Goal: Task Accomplishment & Management: Manage account settings

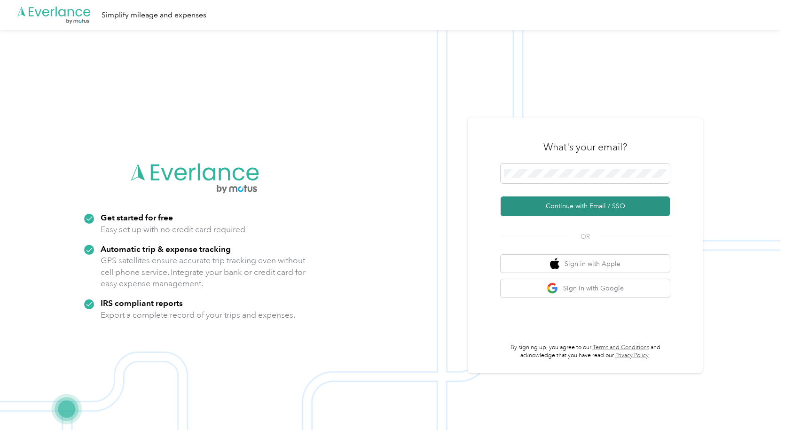
click at [588, 206] on button "Continue with Email / SSO" at bounding box center [584, 206] width 169 height 20
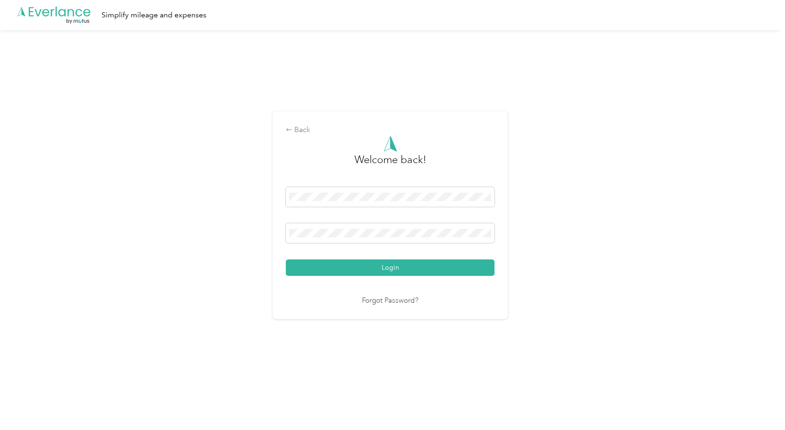
click at [451, 221] on div "Login" at bounding box center [390, 231] width 209 height 89
drag, startPoint x: 432, startPoint y: 275, endPoint x: 432, endPoint y: 269, distance: 6.1
click at [432, 273] on button "Login" at bounding box center [390, 267] width 209 height 16
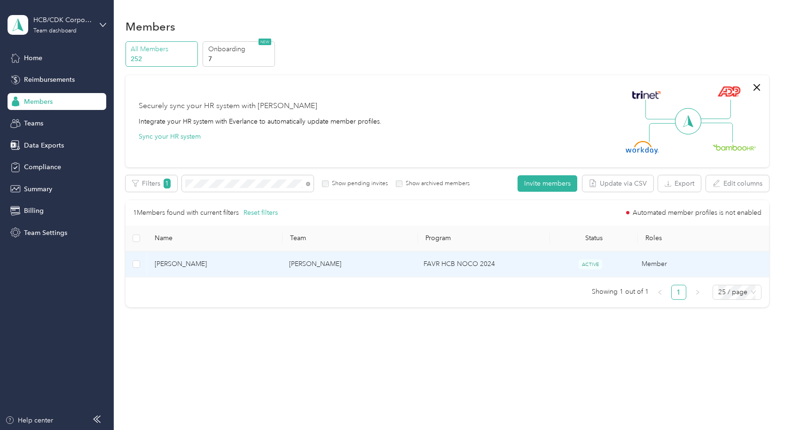
click at [166, 266] on span "[PERSON_NAME]" at bounding box center [214, 264] width 119 height 10
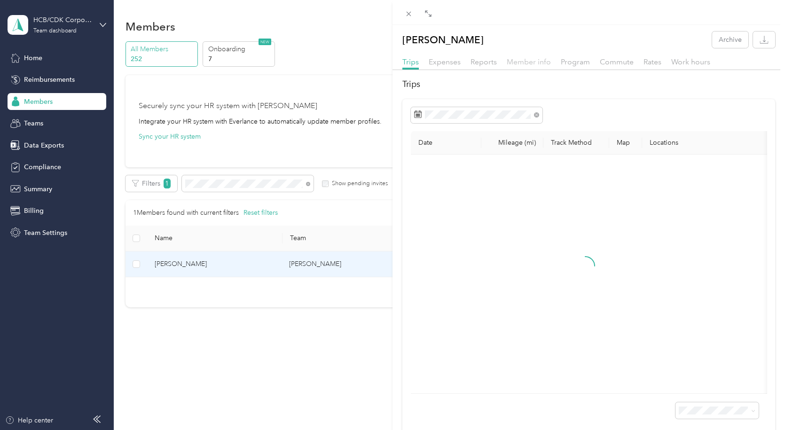
click at [538, 64] on span "Member info" at bounding box center [529, 61] width 44 height 9
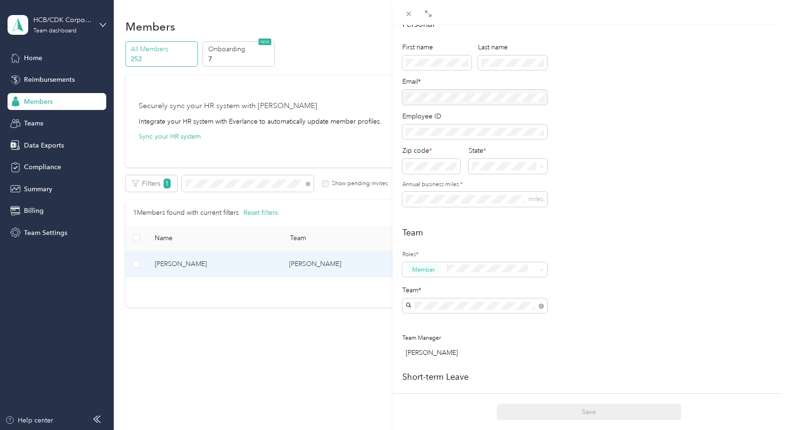
scroll to position [229, 0]
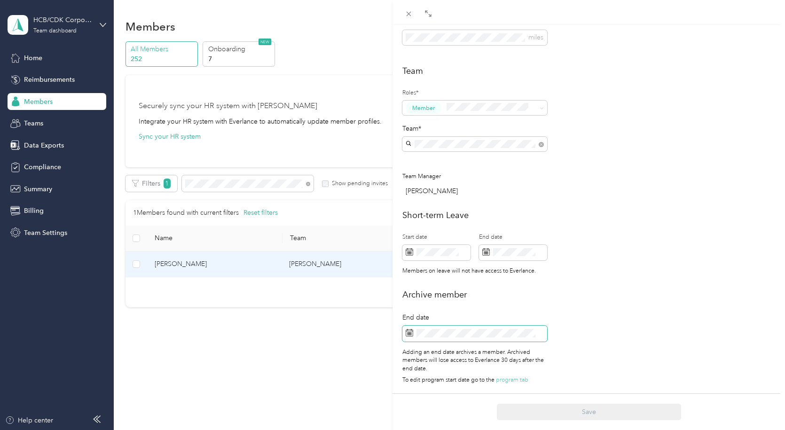
click at [405, 326] on span at bounding box center [474, 334] width 145 height 16
click at [407, 333] on rect at bounding box center [407, 333] width 1 height 1
click at [437, 290] on div "29" at bounding box center [437, 290] width 12 height 12
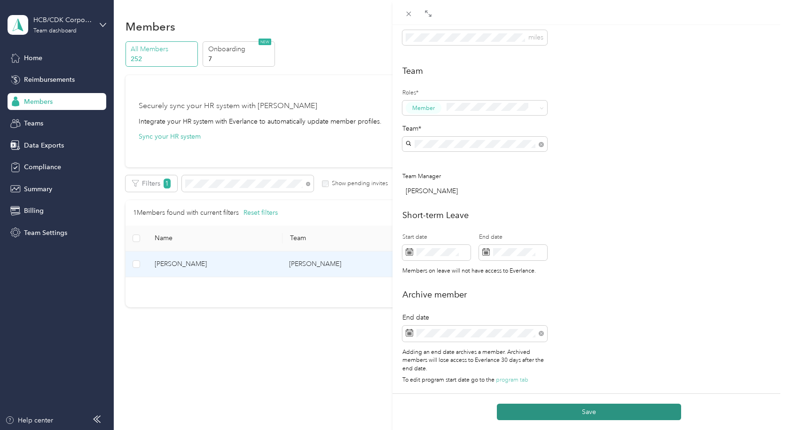
click at [632, 411] on button "Save" at bounding box center [589, 412] width 184 height 16
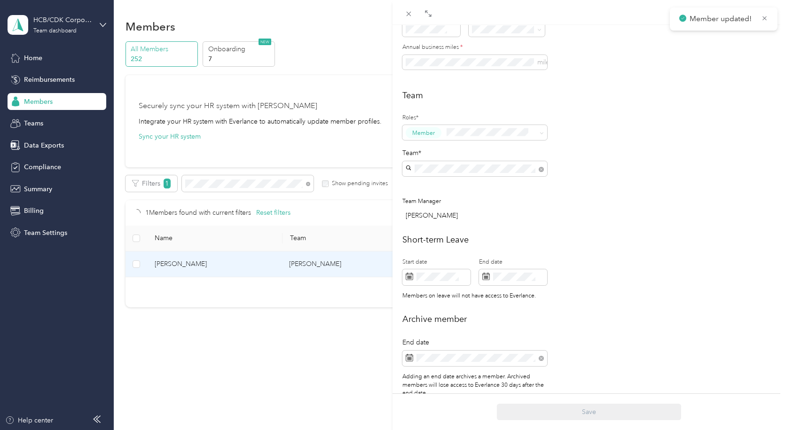
scroll to position [261, 0]
